Goal: Check status

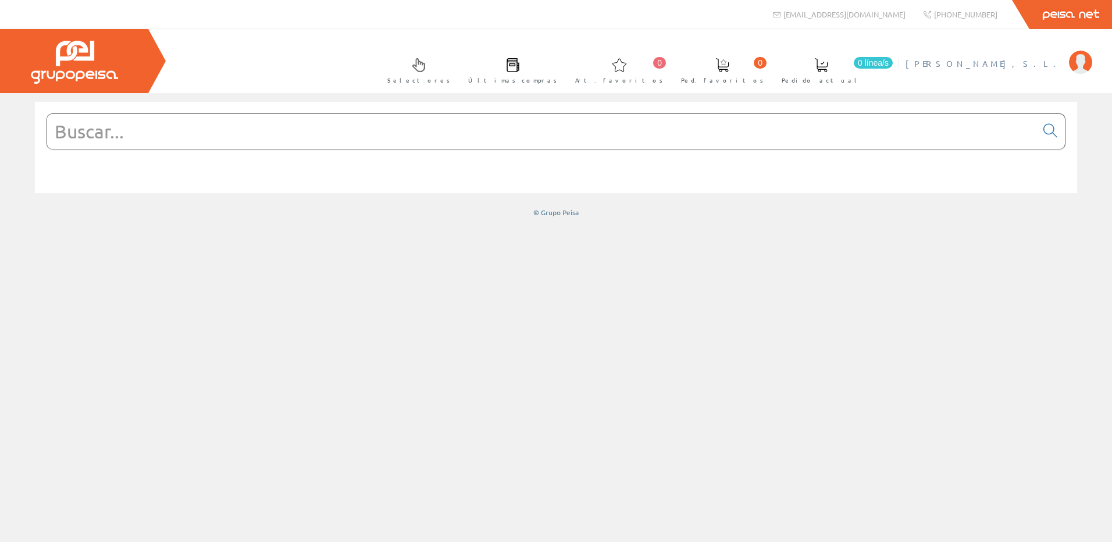
click at [1072, 55] on img at bounding box center [1080, 62] width 23 height 23
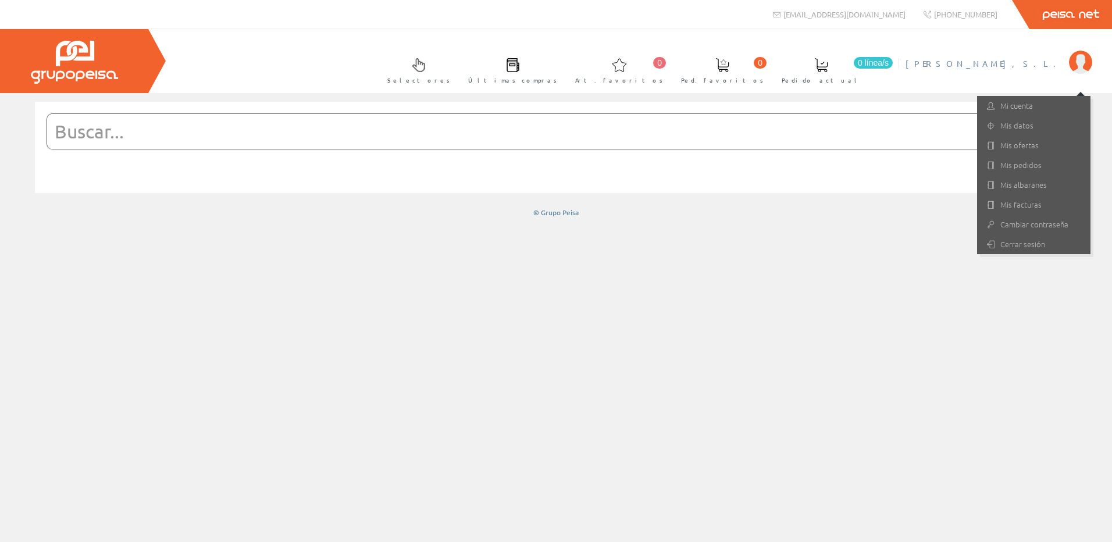
click at [1031, 72] on li "JOSMAN, S.L. Mi cuenta Mis datos Mis ofertas Mis pedidos Mis albaranes Mis fact…" at bounding box center [999, 70] width 192 height 45
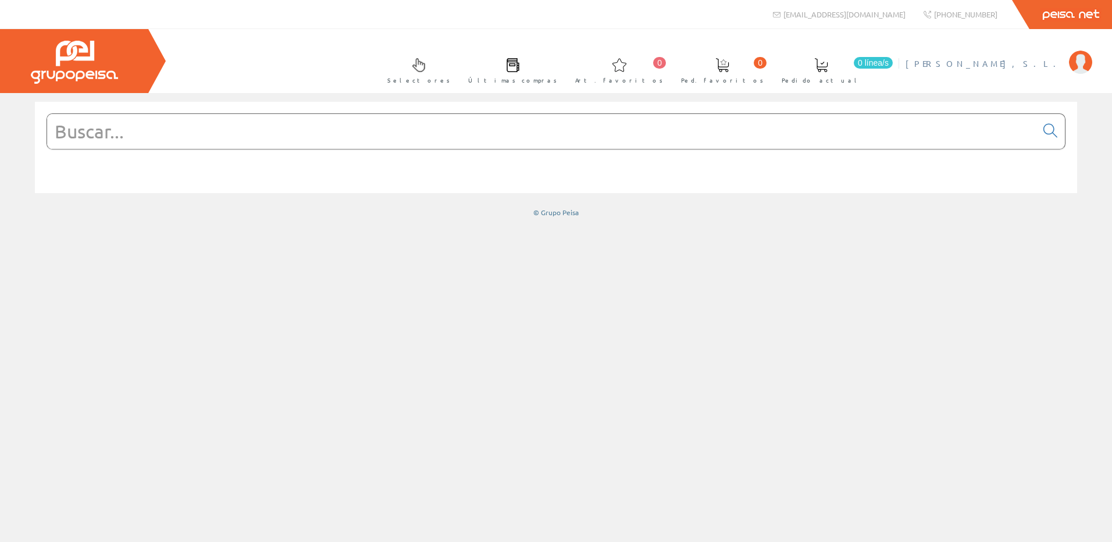
click at [1031, 61] on span "[PERSON_NAME]" at bounding box center [985, 64] width 158 height 12
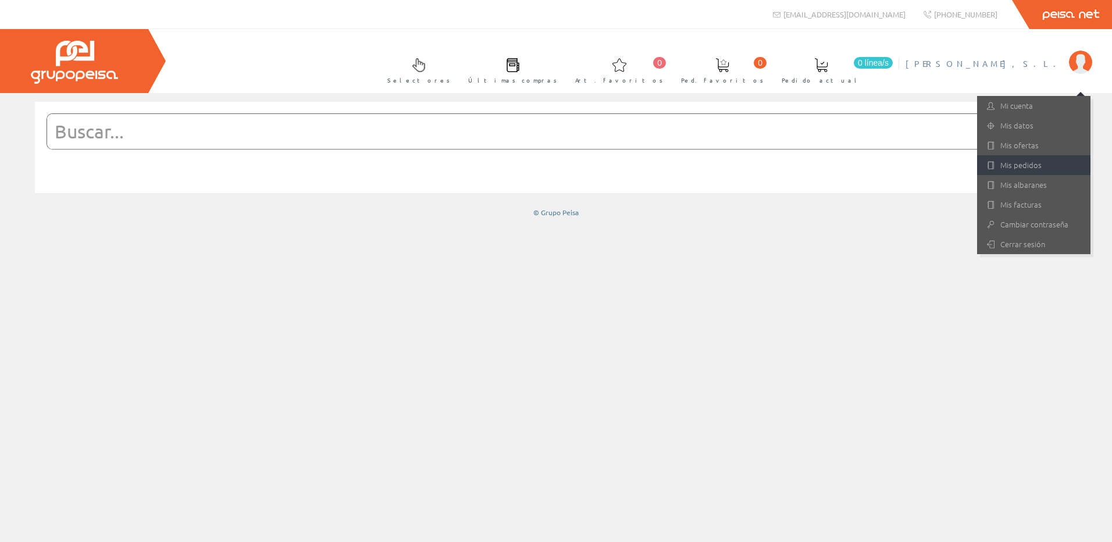
click at [1028, 170] on link "Mis pedidos" at bounding box center [1033, 165] width 113 height 20
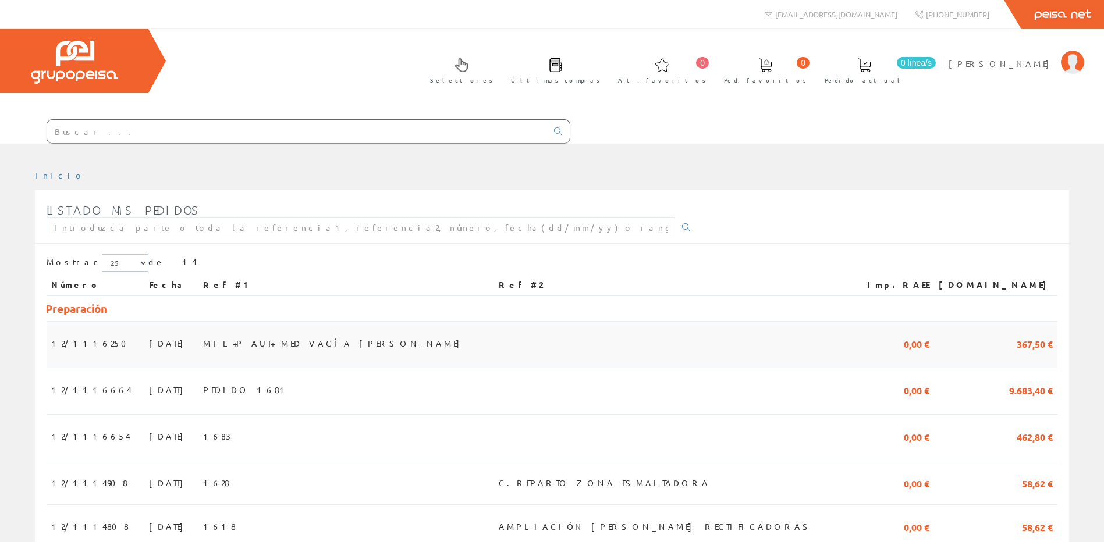
click at [585, 354] on td at bounding box center [670, 345] width 353 height 47
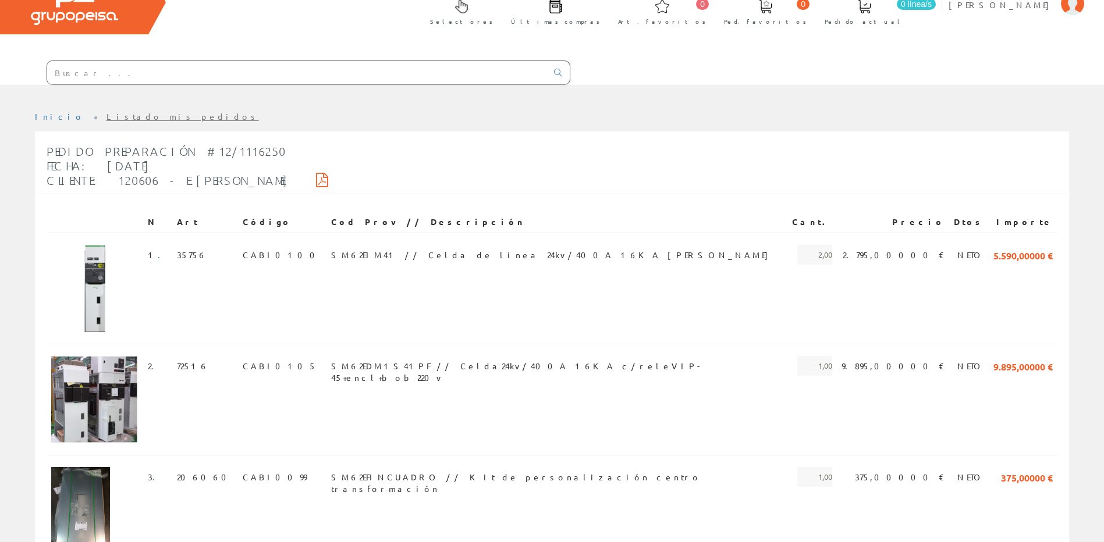
scroll to position [58, 0]
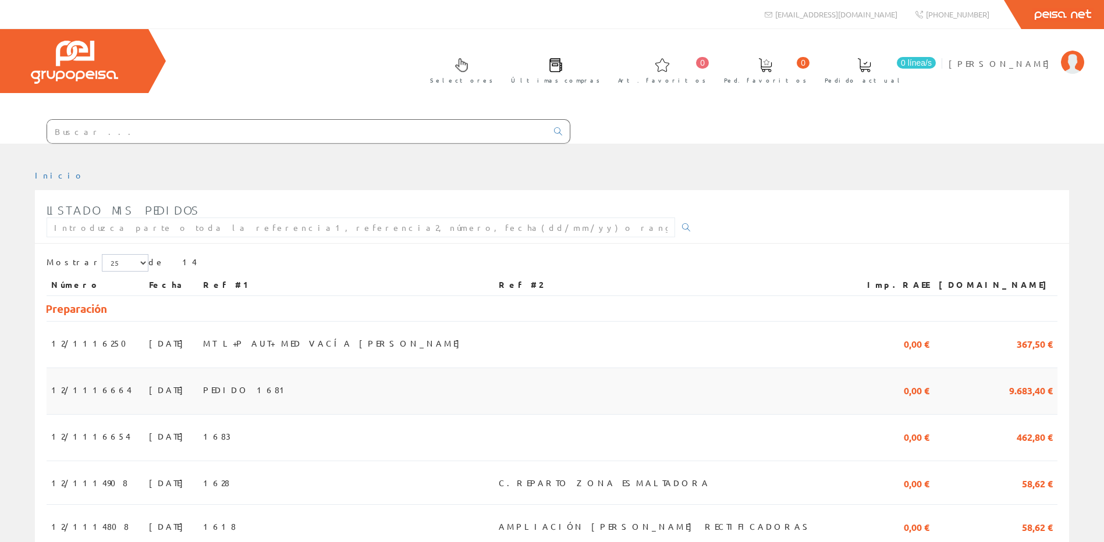
click at [412, 389] on td "PEDIDO 1681" at bounding box center [346, 391] width 296 height 47
click at [236, 386] on span "PEDIDO 1681" at bounding box center [246, 390] width 86 height 20
